Goal: Navigation & Orientation: Understand site structure

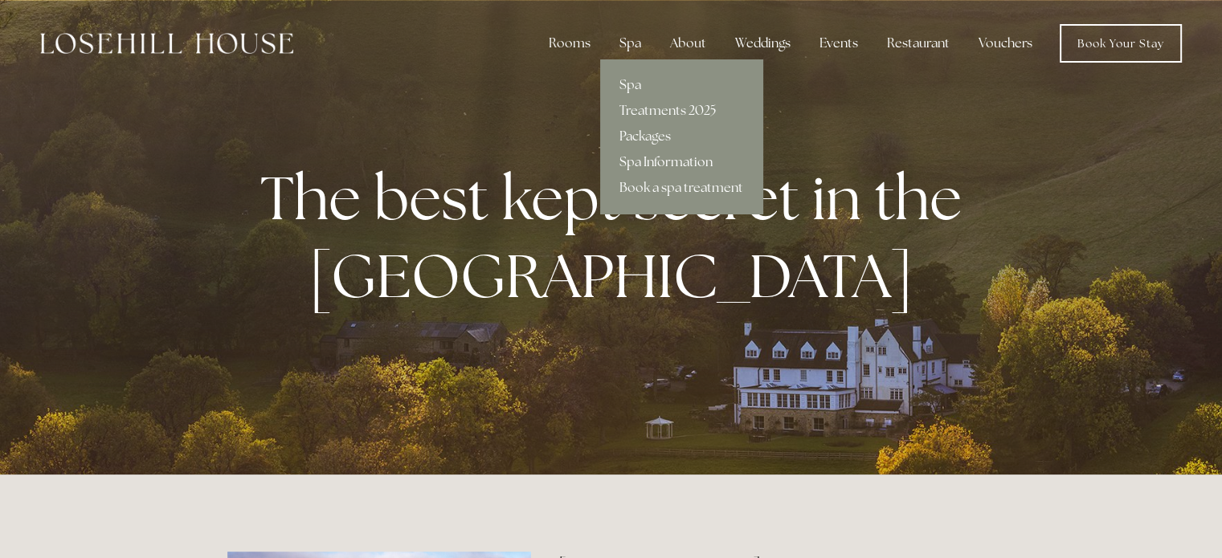
click at [660, 157] on link "Spa Information" at bounding box center [681, 162] width 162 height 26
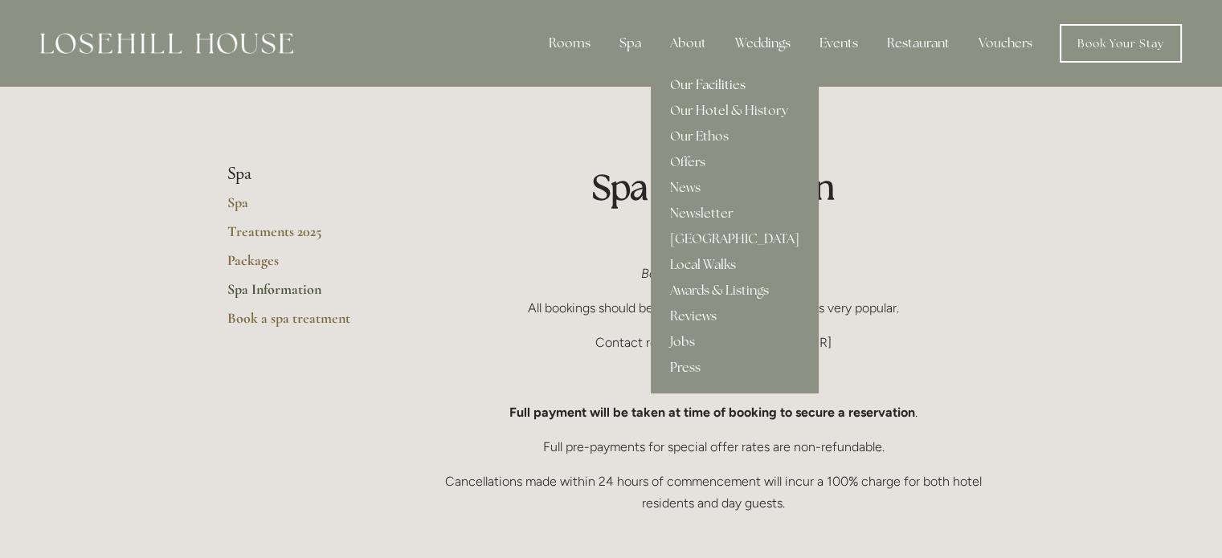
click at [708, 83] on link "Our Facilities" at bounding box center [735, 85] width 168 height 26
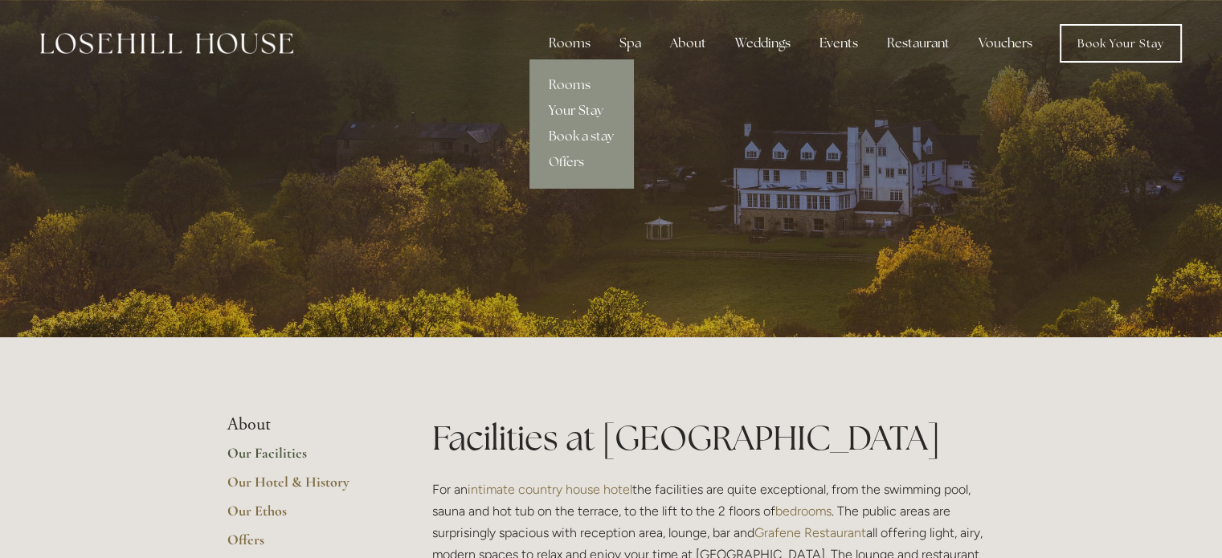
click at [582, 108] on link "Your Stay" at bounding box center [581, 111] width 104 height 26
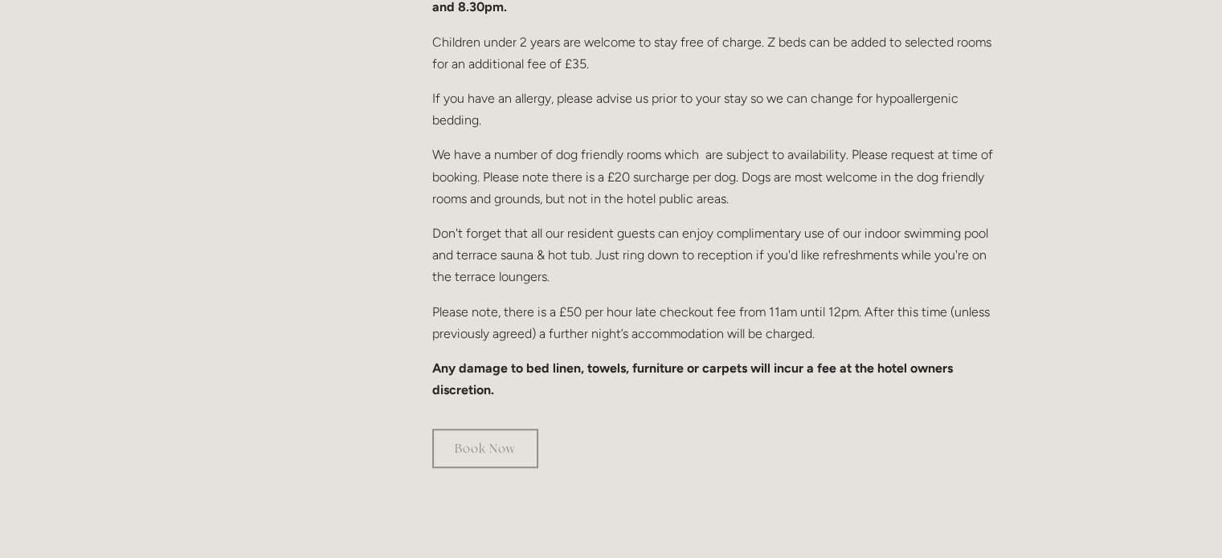
scroll to position [985, 0]
